Goal: Information Seeking & Learning: Find specific fact

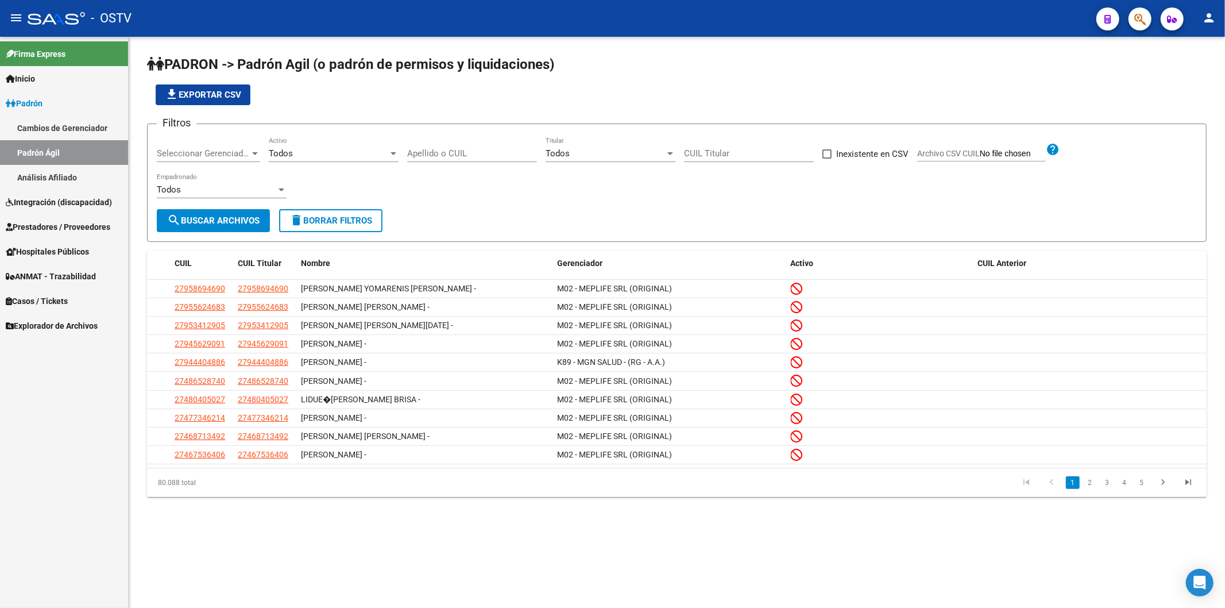
click at [28, 95] on link "Padrón" at bounding box center [64, 103] width 128 height 25
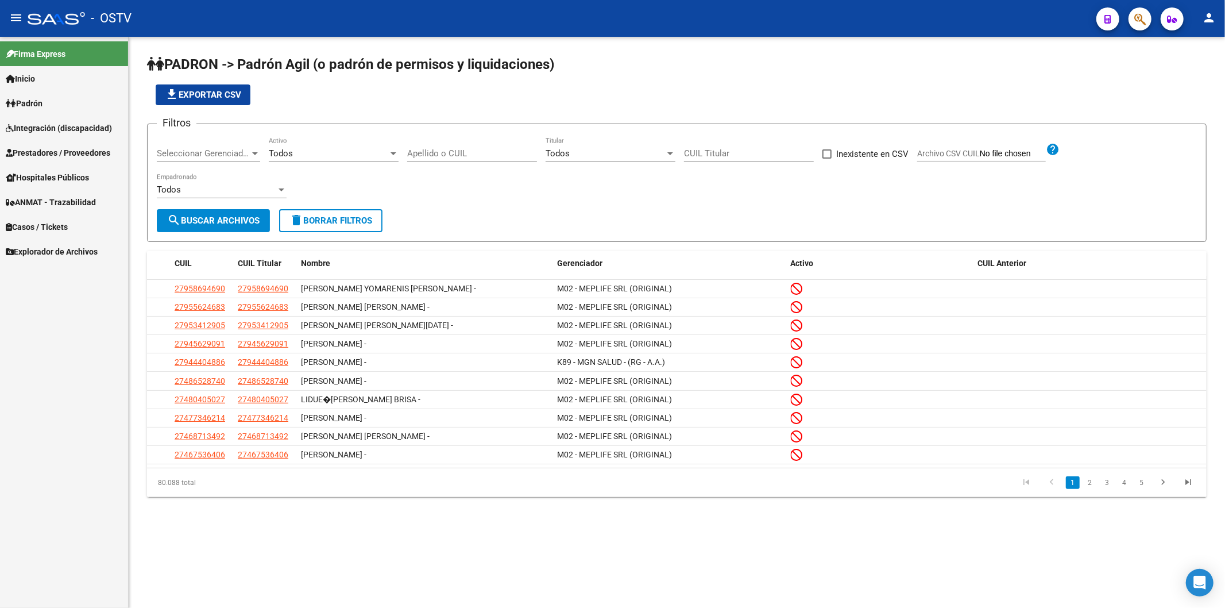
click at [424, 153] on input "Apellido o CUIL" at bounding box center [472, 153] width 130 height 10
type input "l"
paste input "Bueno, ya lo gestiono. [PERSON_NAME], que no se vaya a quedar sin stock..."
type input "Bueno, ya lo gestiono. [PERSON_NAME], que no se vaya a quedar sin stock..."
click at [197, 156] on span "Seleccionar Gerenciador" at bounding box center [203, 153] width 93 height 10
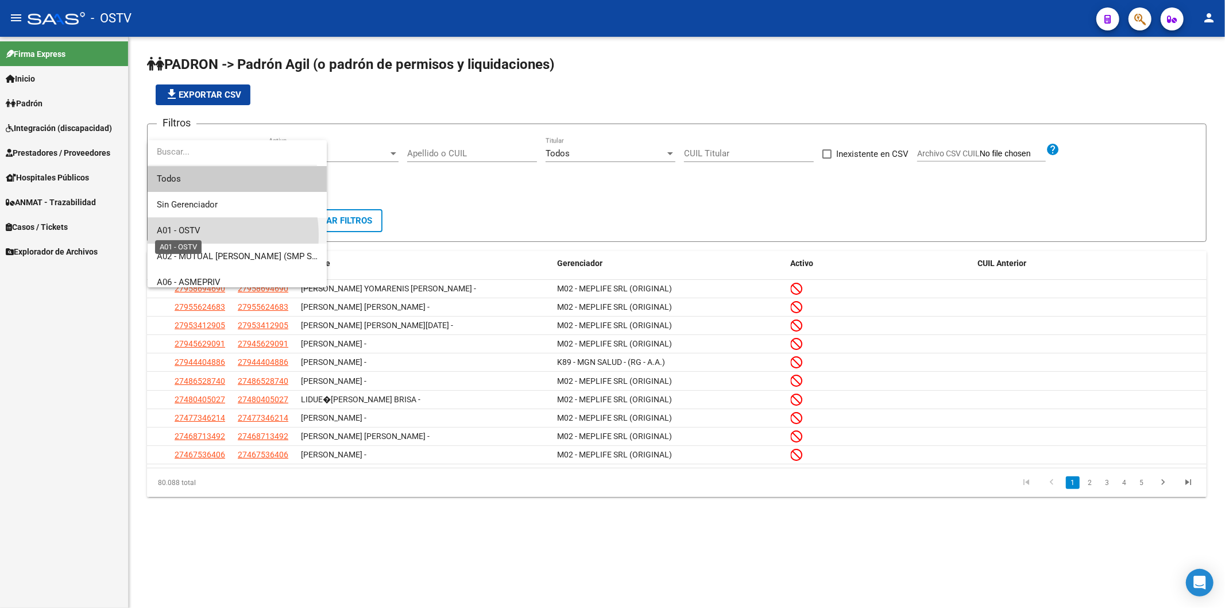
click at [191, 235] on span "A01 - OSTV" at bounding box center [179, 230] width 44 height 10
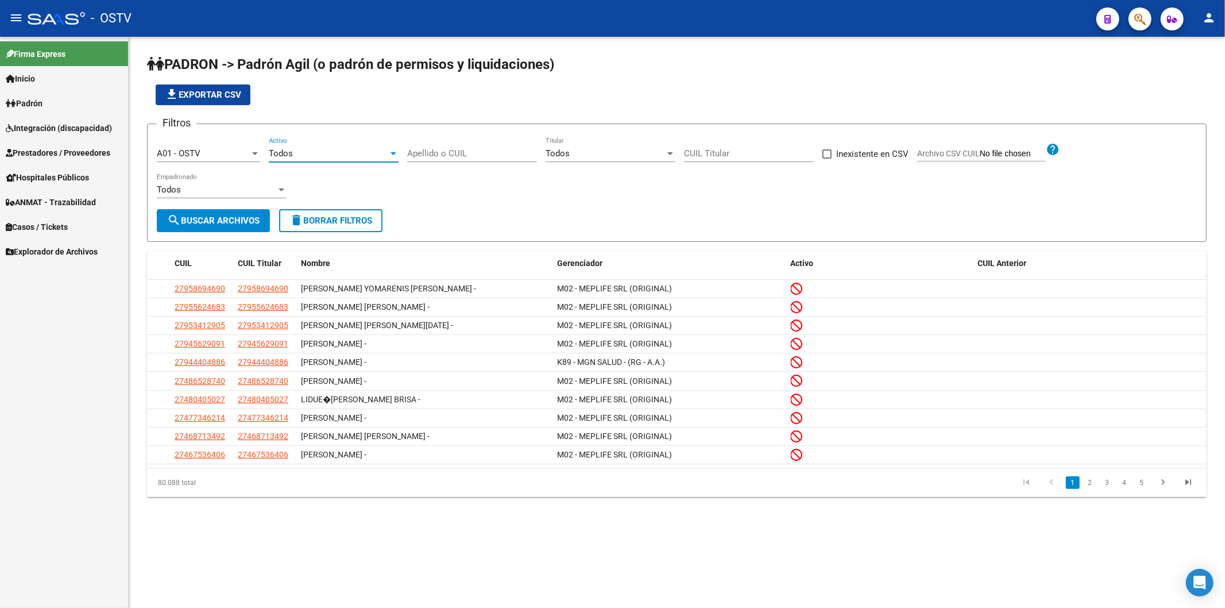
click at [368, 151] on div "Todos" at bounding box center [328, 153] width 119 height 10
click at [345, 171] on span "Si" at bounding box center [334, 179] width 130 height 26
click at [191, 223] on span "search Buscar Archivos" at bounding box center [213, 220] width 92 height 10
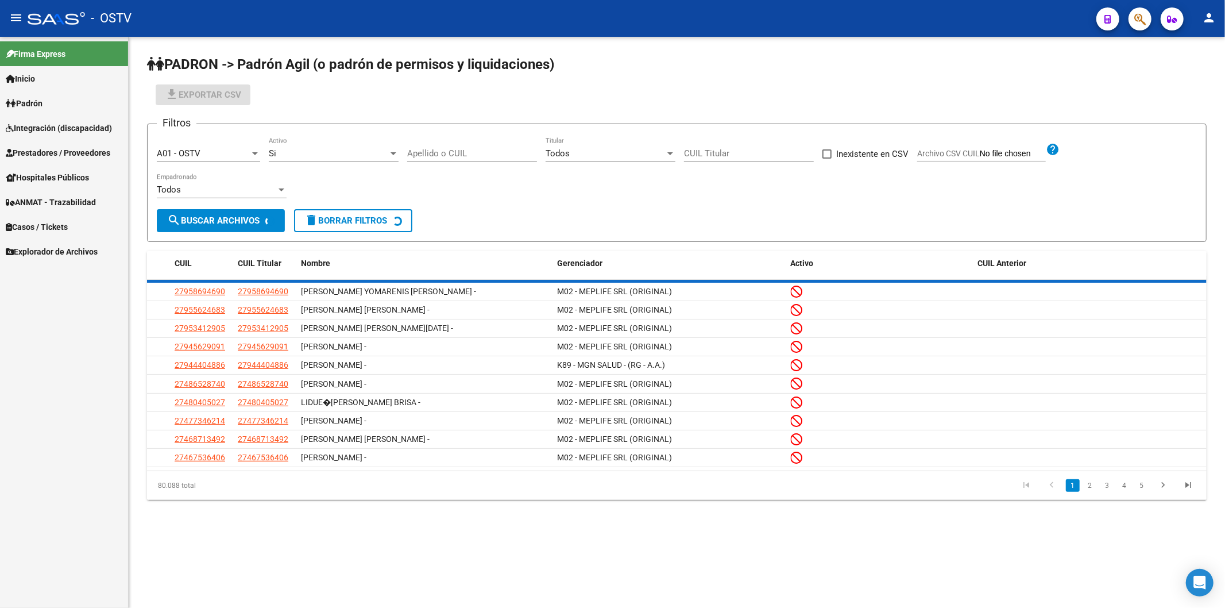
click at [482, 202] on div "Filtros A01 - OSTV Seleccionar Gerenciador Si Activo Apellido o CUIL Todos Titu…" at bounding box center [677, 171] width 1040 height 76
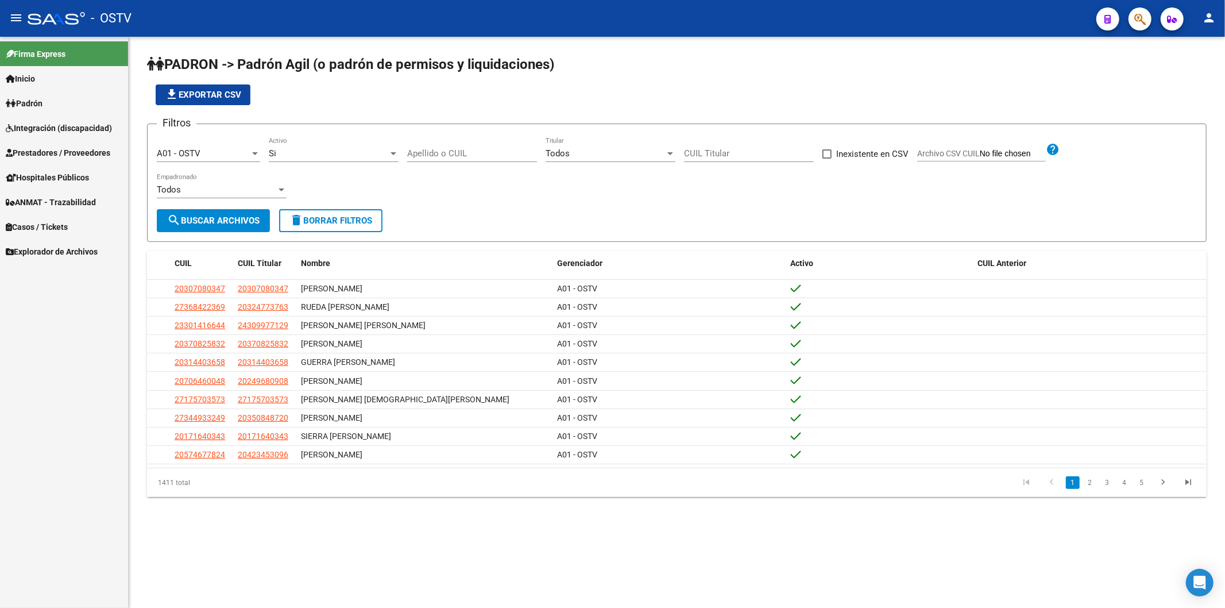
click at [504, 90] on div "file_download Exportar CSV" at bounding box center [677, 94] width 1060 height 21
click at [477, 149] on input "Apellido o CUIL" at bounding box center [472, 153] width 130 height 10
paste input "[PERSON_NAME]"
type input "[PERSON_NAME]"
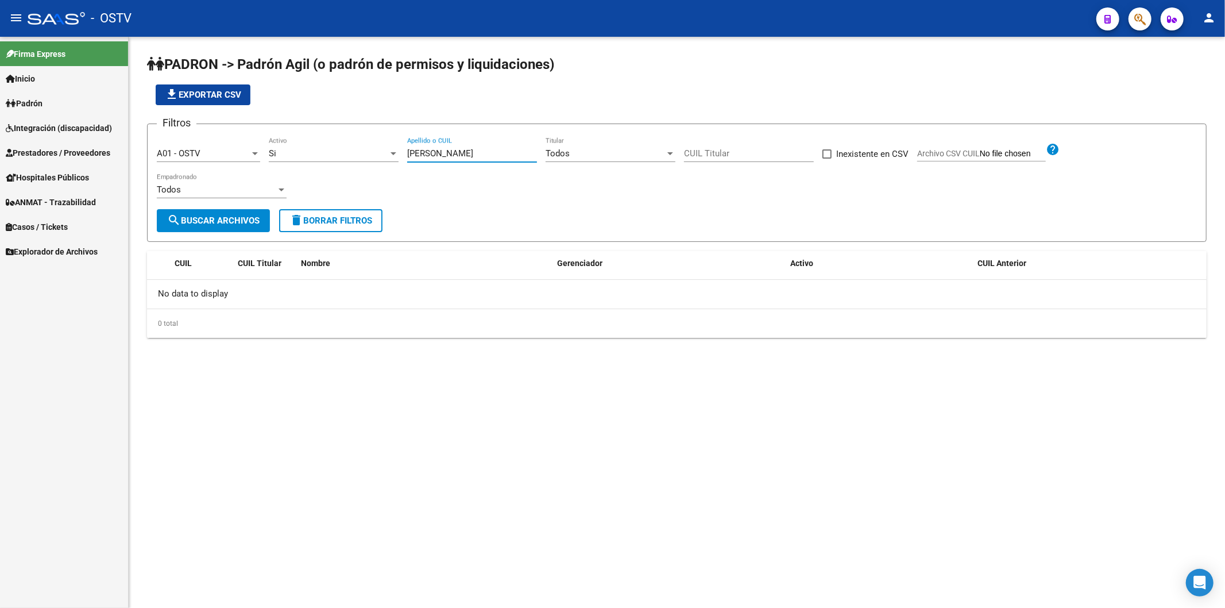
drag, startPoint x: 457, startPoint y: 156, endPoint x: 294, endPoint y: 154, distance: 162.5
click at [296, 154] on div "Filtros A01 - OSTV Seleccionar Gerenciador Si Activo [PERSON_NAME] Apellido o C…" at bounding box center [677, 171] width 1040 height 76
click at [358, 88] on div "file_download Exportar CSV" at bounding box center [677, 94] width 1060 height 21
click at [335, 159] on div "Si Activo" at bounding box center [334, 149] width 130 height 25
click at [334, 119] on span "Todos" at bounding box center [334, 127] width 130 height 26
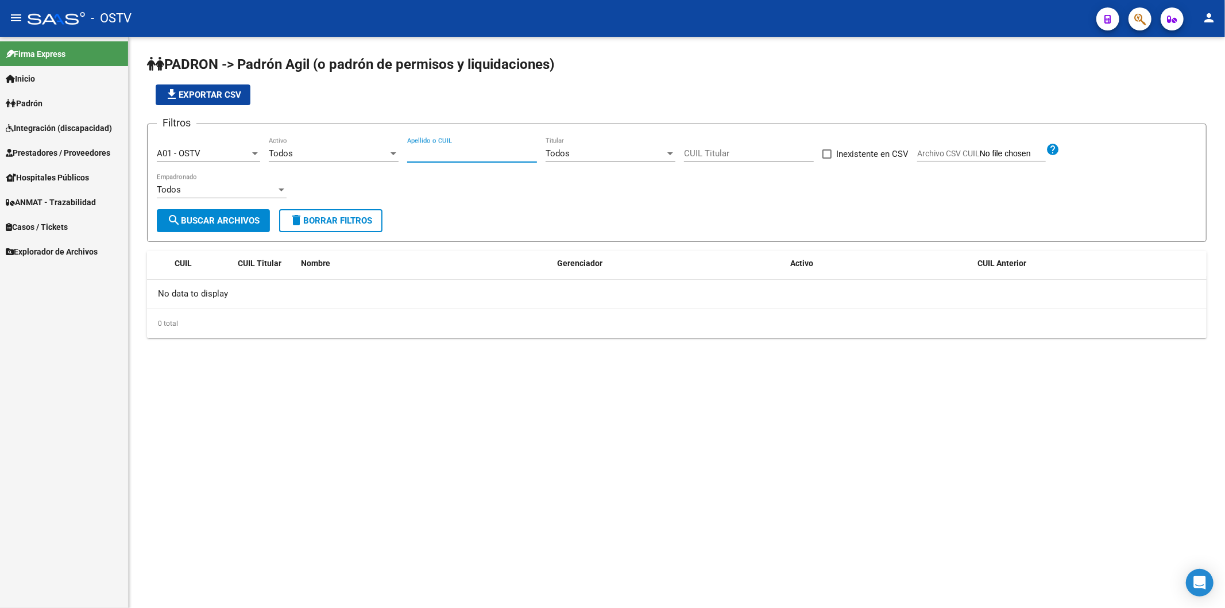
click at [417, 151] on input "Apellido o CUIL" at bounding box center [472, 153] width 130 height 10
paste input "[PERSON_NAME]"
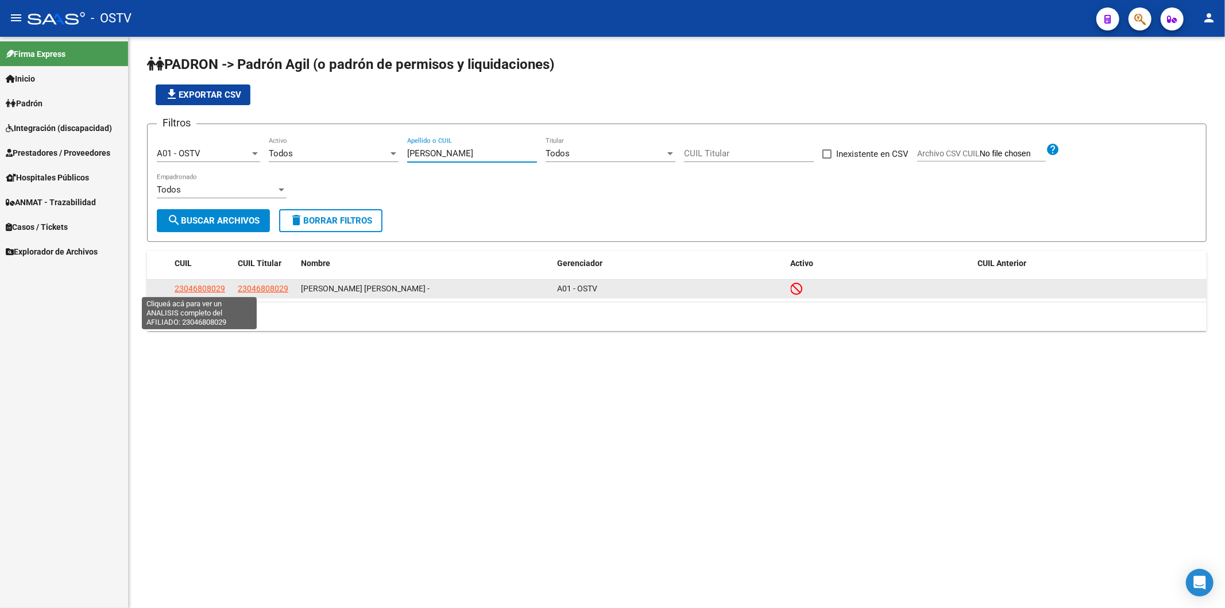
click at [215, 288] on span "23046808029" at bounding box center [200, 288] width 51 height 9
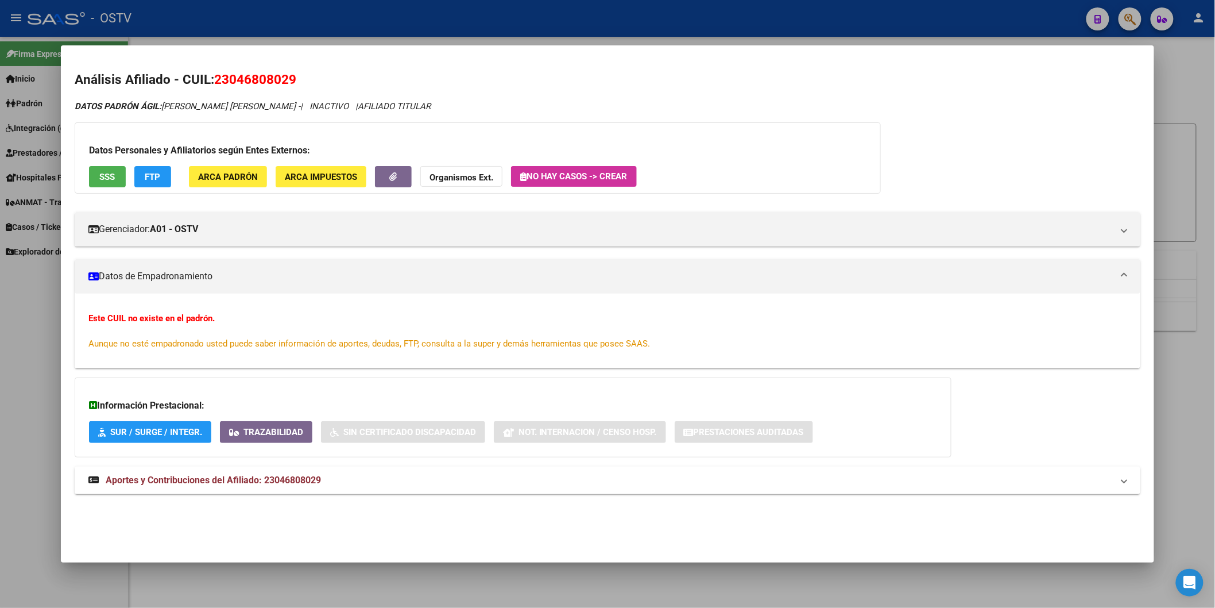
drag, startPoint x: 397, startPoint y: 26, endPoint x: 400, endPoint y: 36, distance: 10.7
click at [398, 25] on div at bounding box center [607, 304] width 1215 height 608
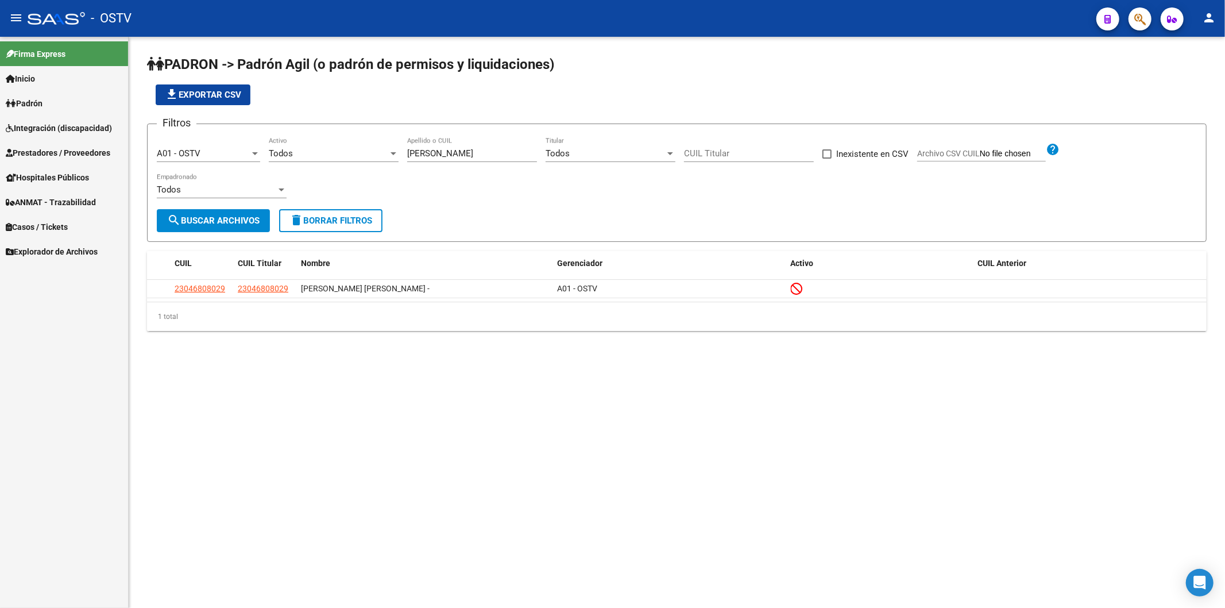
drag, startPoint x: 461, startPoint y: 146, endPoint x: 332, endPoint y: 148, distance: 128.6
click at [332, 148] on div "Filtros A01 - OSTV Seleccionar Gerenciador Todos Activo [PERSON_NAME] Apellido …" at bounding box center [677, 171] width 1040 height 76
click at [448, 134] on div "Filtros A01 - OSTV Seleccionar Gerenciador Todos Activo [PERSON_NAME] Apellido …" at bounding box center [677, 171] width 1040 height 76
click at [457, 148] on input "[PERSON_NAME]" at bounding box center [472, 153] width 130 height 10
drag, startPoint x: 457, startPoint y: 150, endPoint x: 225, endPoint y: 150, distance: 232.0
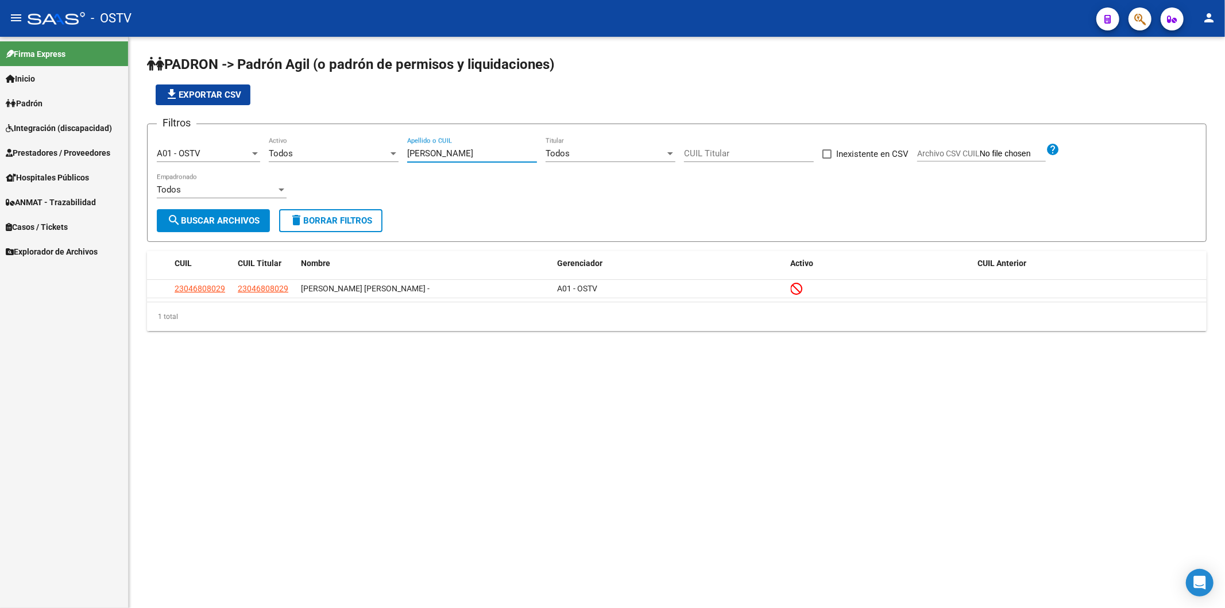
click at [225, 150] on div "Filtros A01 - OSTV Seleccionar Gerenciador Todos Activo [PERSON_NAME] Apellido …" at bounding box center [677, 171] width 1040 height 76
paste input "45313019"
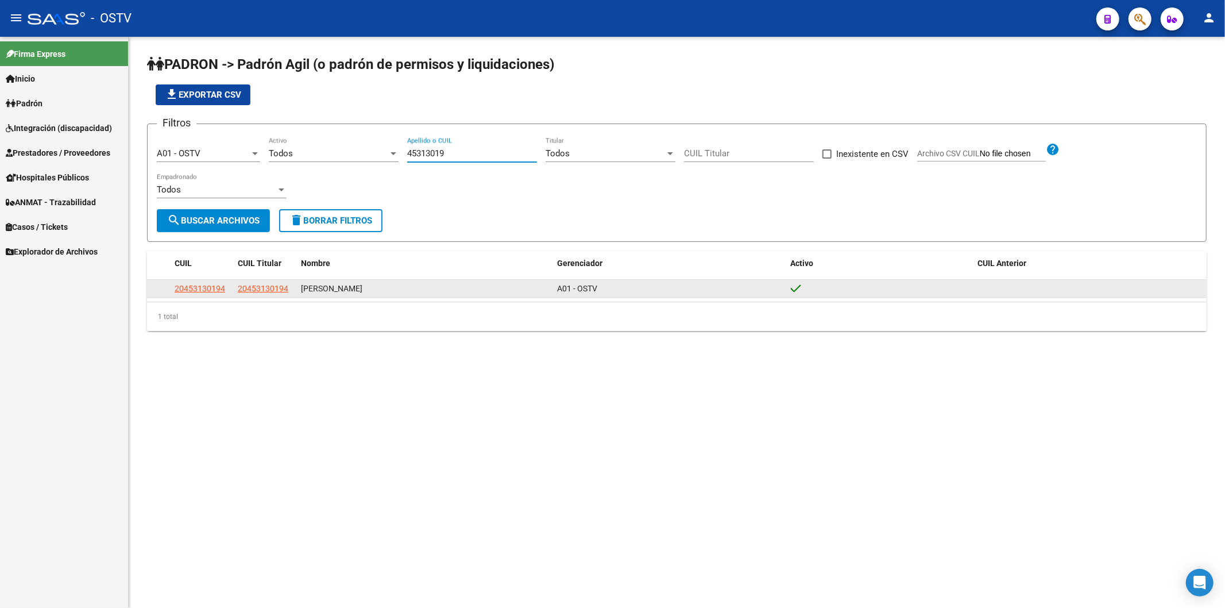
type input "45313019"
click at [205, 292] on span "20453130194" at bounding box center [200, 288] width 51 height 9
type textarea "20453130194"
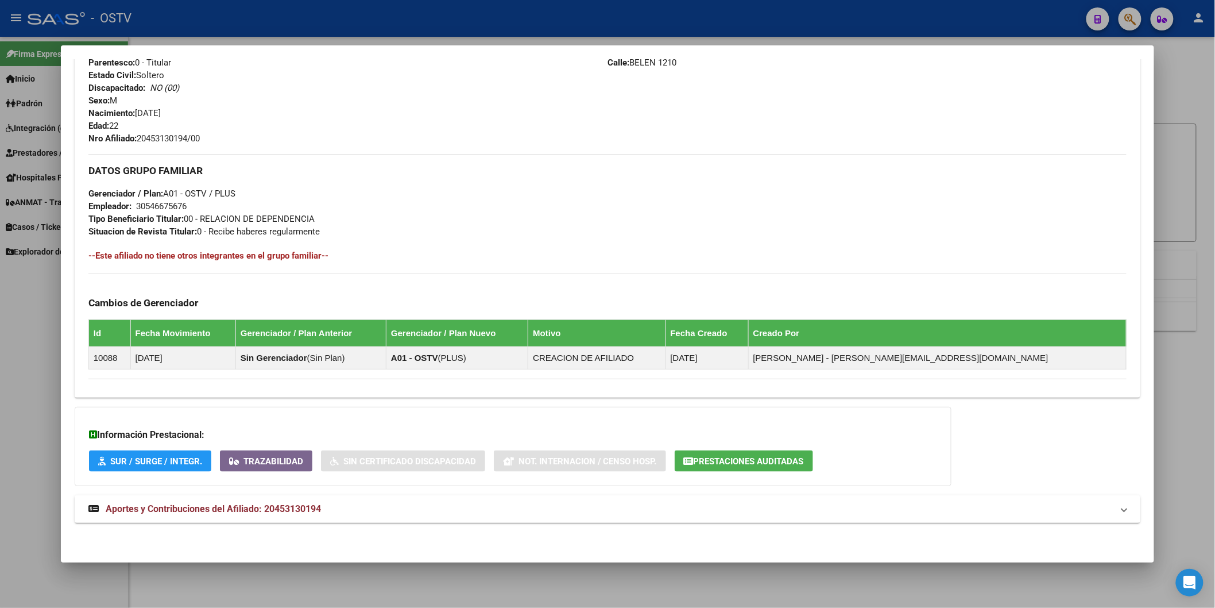
scroll to position [191, 0]
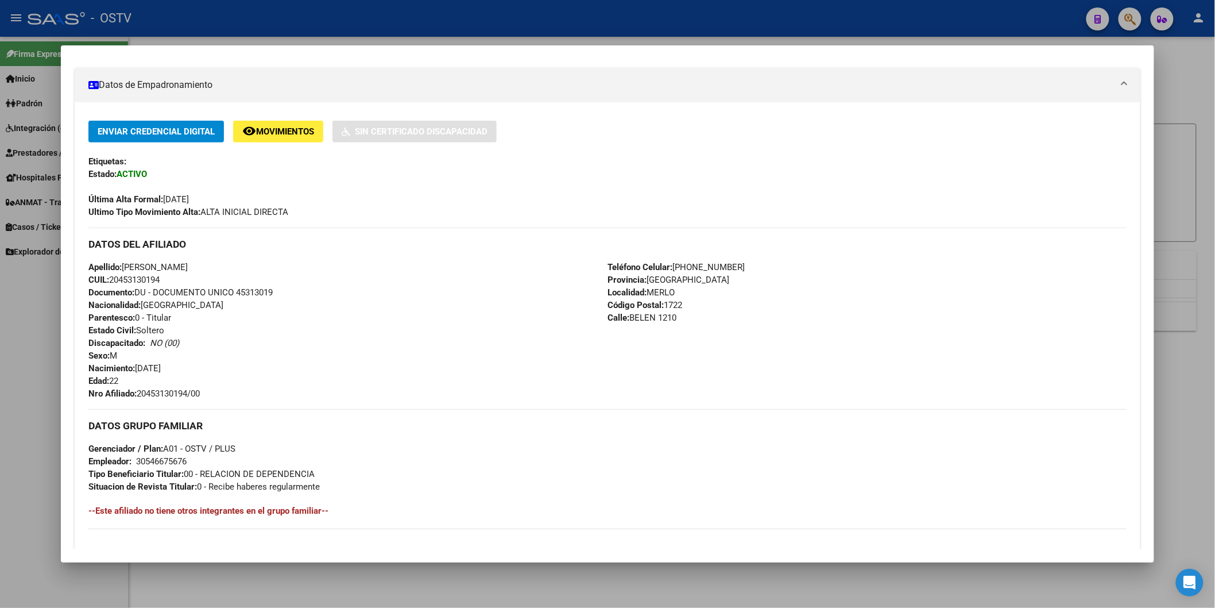
drag, startPoint x: 669, startPoint y: 265, endPoint x: 718, endPoint y: 265, distance: 48.8
click at [718, 265] on span "Teléfono Celular: [PHONE_NUMBER]" at bounding box center [676, 267] width 137 height 10
click at [675, 262] on span "Teléfono Celular: [PHONE_NUMBER]" at bounding box center [676, 267] width 137 height 10
drag, startPoint x: 672, startPoint y: 265, endPoint x: 733, endPoint y: 266, distance: 60.9
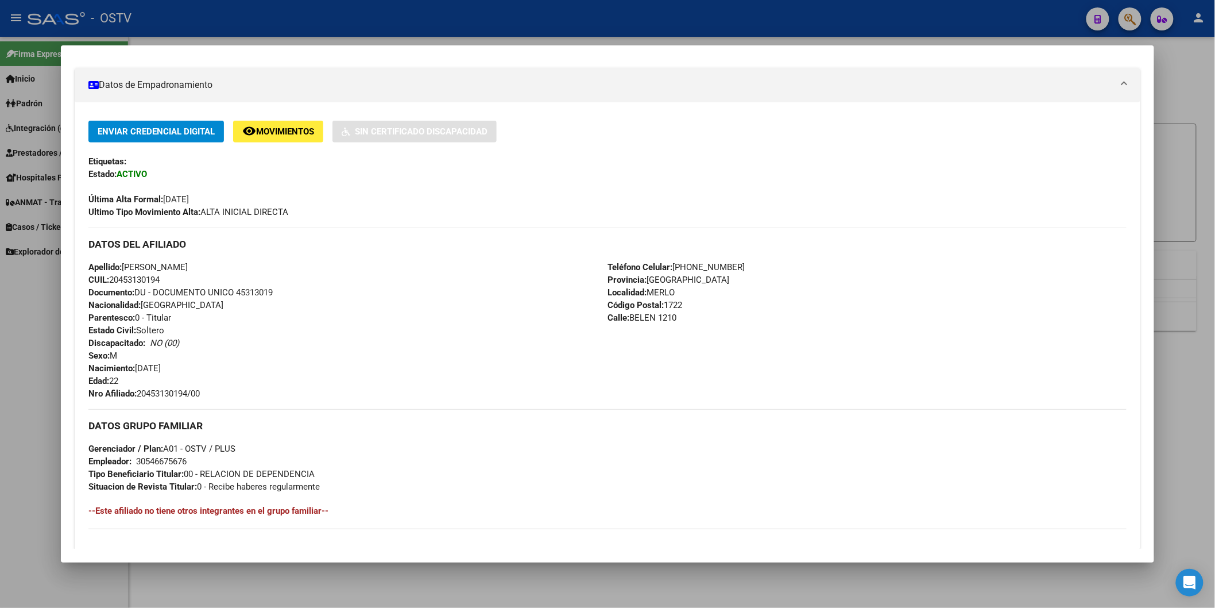
click at [733, 266] on div "Teléfono Celular: [PHONE_NUMBER] Provincia: [GEOGRAPHIC_DATA] Localidad: [PERSO…" at bounding box center [867, 330] width 519 height 139
copy span "[PHONE_NUMBER]"
click at [387, 352] on div "Apellido: [PERSON_NAME] CUIL: 20453130194 Documento: DU - DOCUMENTO UNICO 45313…" at bounding box center [347, 330] width 519 height 139
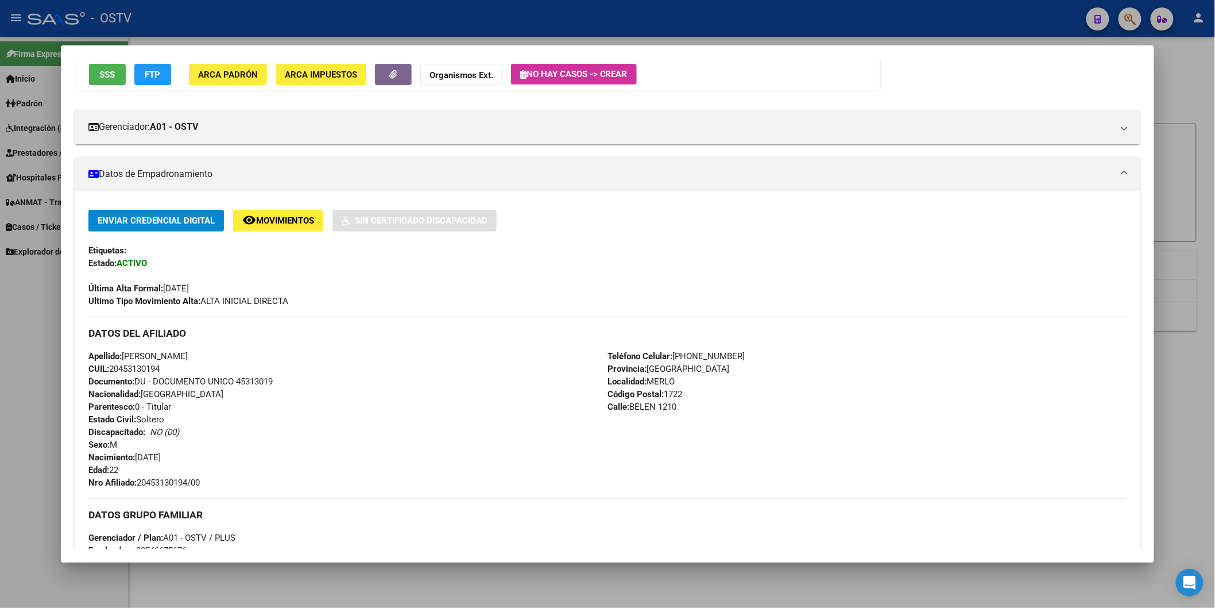
scroll to position [255, 0]
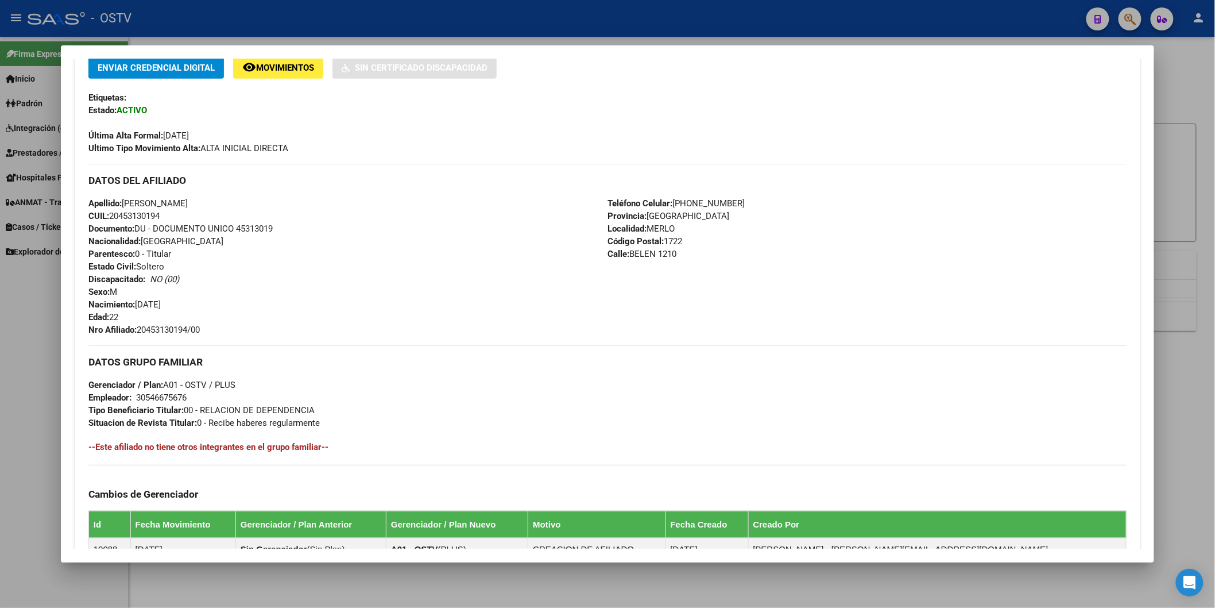
click at [627, 310] on div "Teléfono Celular: [PHONE_NUMBER] Provincia: [GEOGRAPHIC_DATA] Localidad: [PERSO…" at bounding box center [867, 266] width 519 height 139
